Goal: Information Seeking & Learning: Learn about a topic

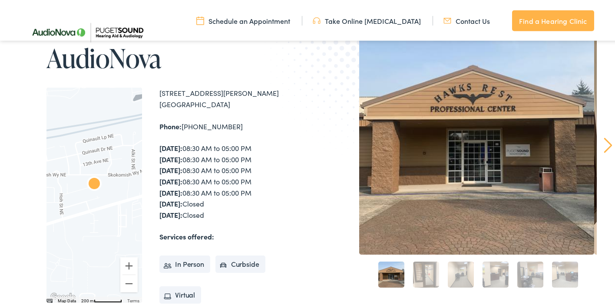
scroll to position [83, 0]
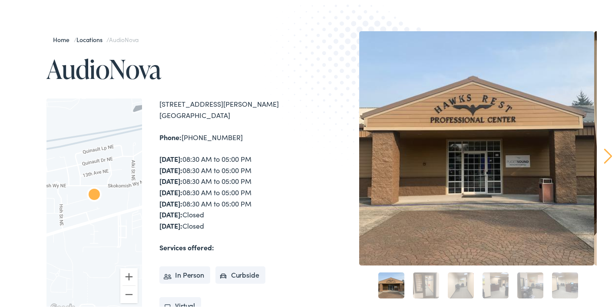
click at [190, 273] on li "In Person" at bounding box center [184, 273] width 51 height 17
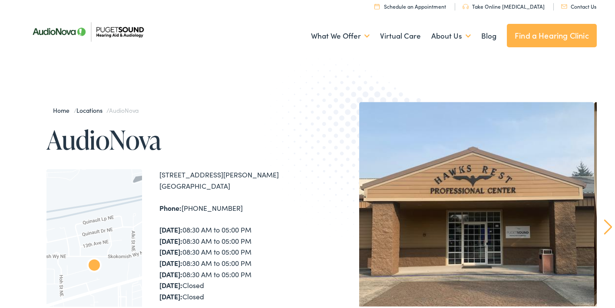
scroll to position [11, 0]
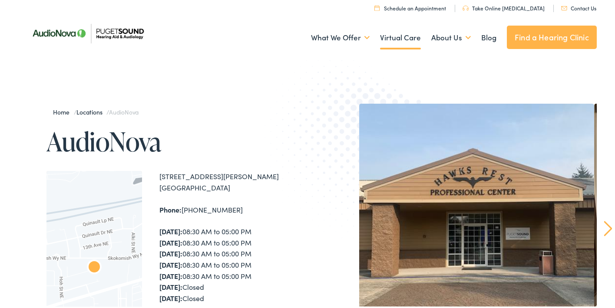
click at [395, 43] on link "Virtual Care" at bounding box center [400, 36] width 41 height 32
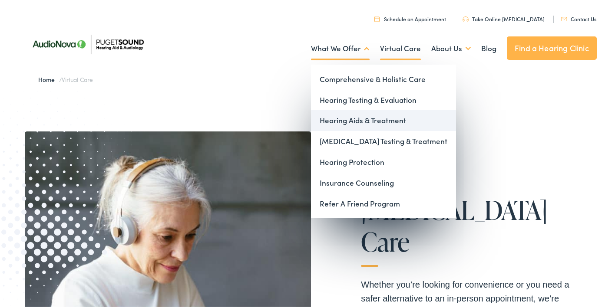
click at [346, 118] on link "Hearing Aids & Treatment" at bounding box center [383, 119] width 145 height 21
